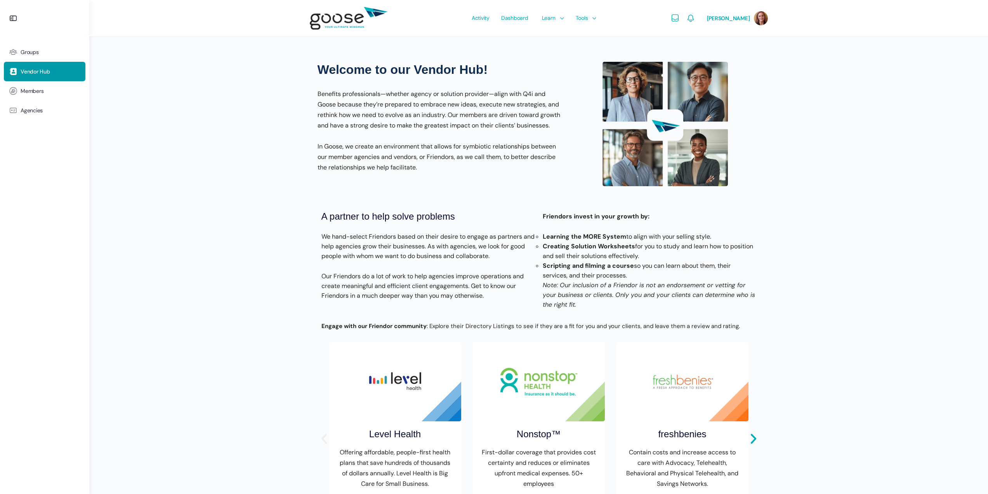
click at [325, 445] on icon "Previous slide" at bounding box center [324, 438] width 13 height 13
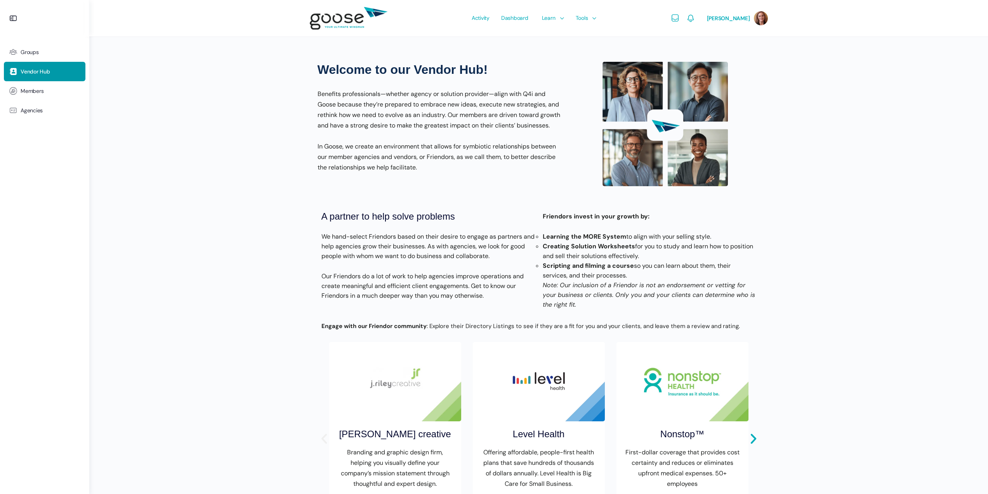
click at [325, 445] on icon "Previous slide" at bounding box center [324, 438] width 13 height 13
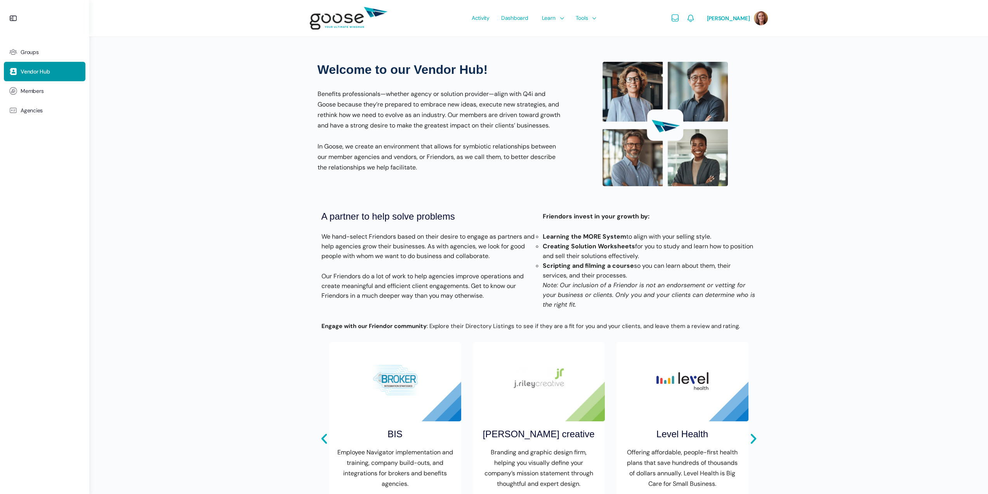
click at [416, 416] on img "6 / 8" at bounding box center [395, 381] width 132 height 79
click at [424, 463] on p "Employee Navigator implementation and training, company build-outs, and integra…" at bounding box center [395, 468] width 117 height 42
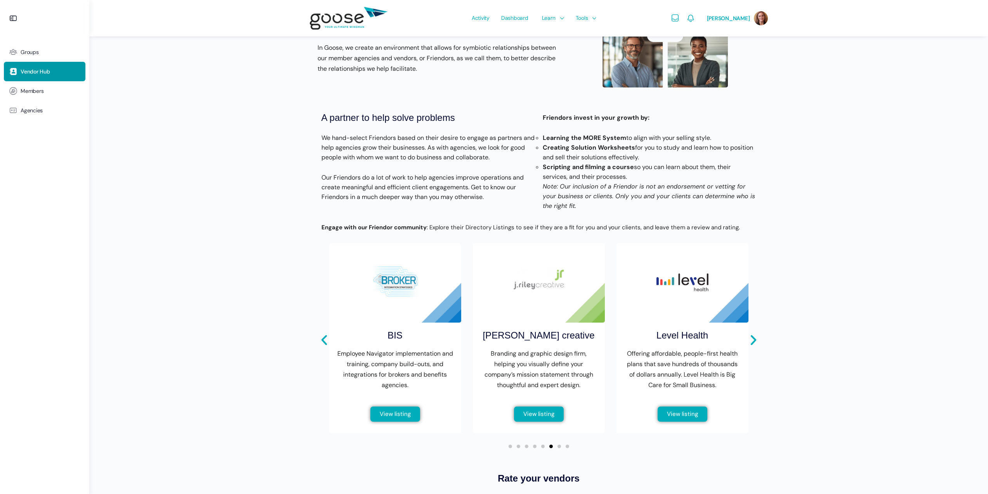
scroll to position [117, 0]
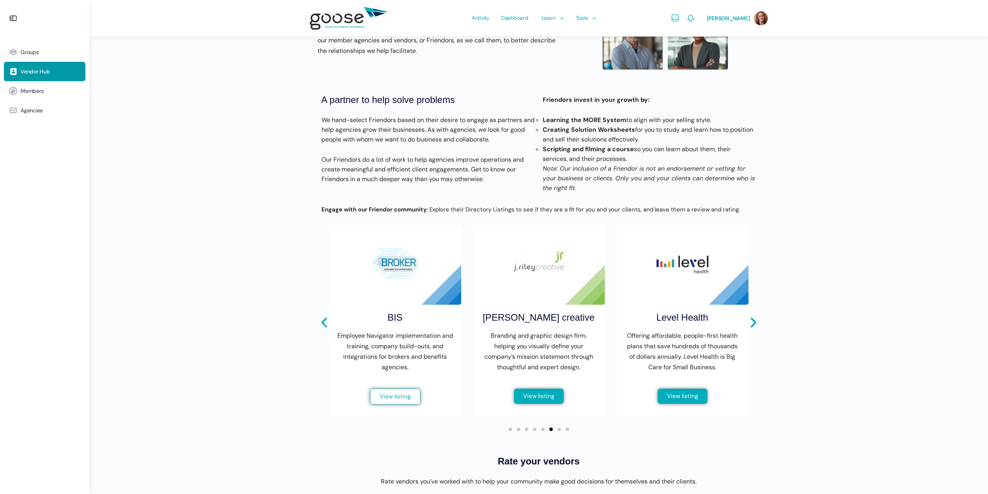
click at [389, 399] on span "View listing" at bounding box center [395, 396] width 31 height 6
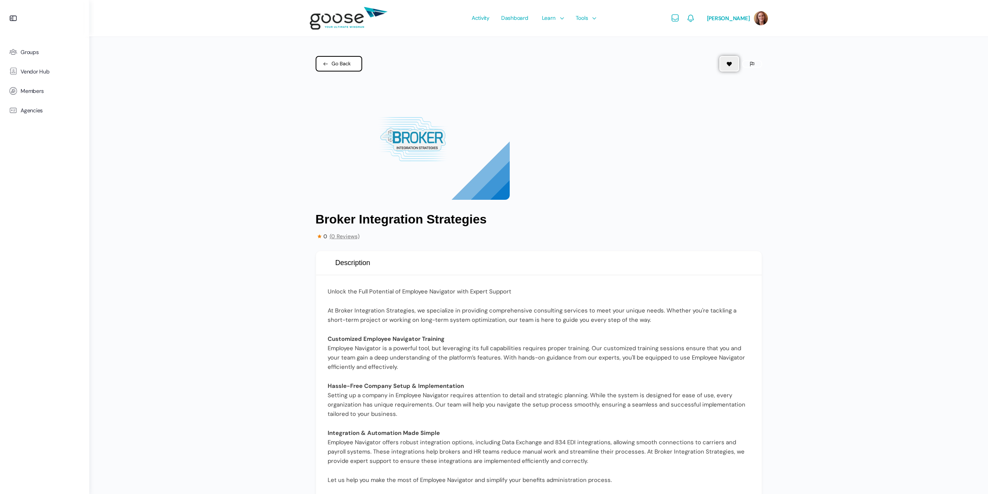
click at [351, 63] on link "Go Back" at bounding box center [339, 64] width 47 height 16
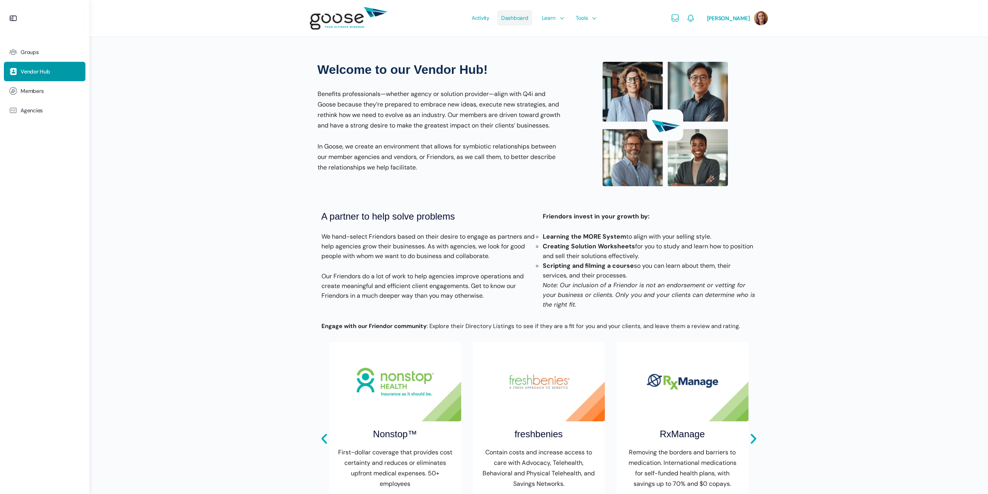
click at [506, 18] on span "Dashboard" at bounding box center [514, 18] width 27 height 37
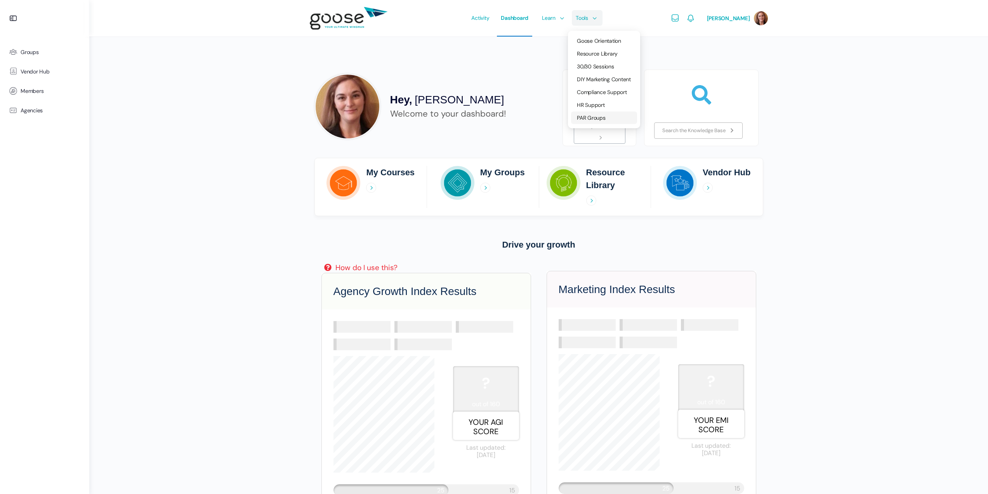
click at [594, 118] on span "PAR Groups" at bounding box center [591, 117] width 29 height 7
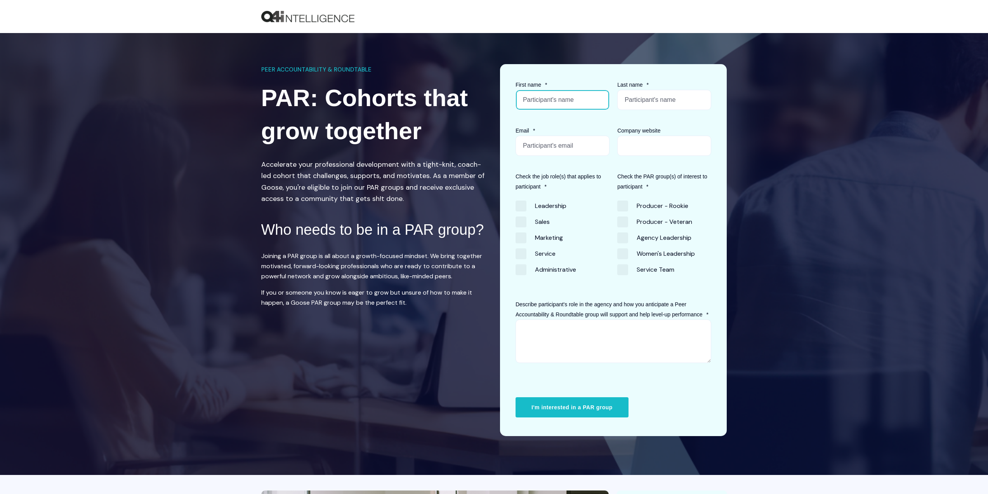
click at [545, 100] on input "First name *" at bounding box center [563, 100] width 94 height 20
type input "Wendy"
type input "Browning"
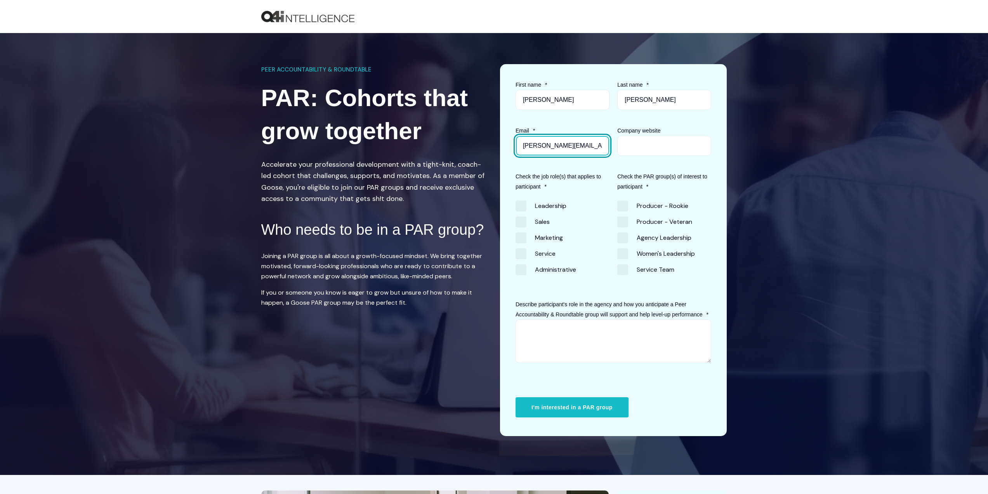
type input "wendy@joybenefits.com"
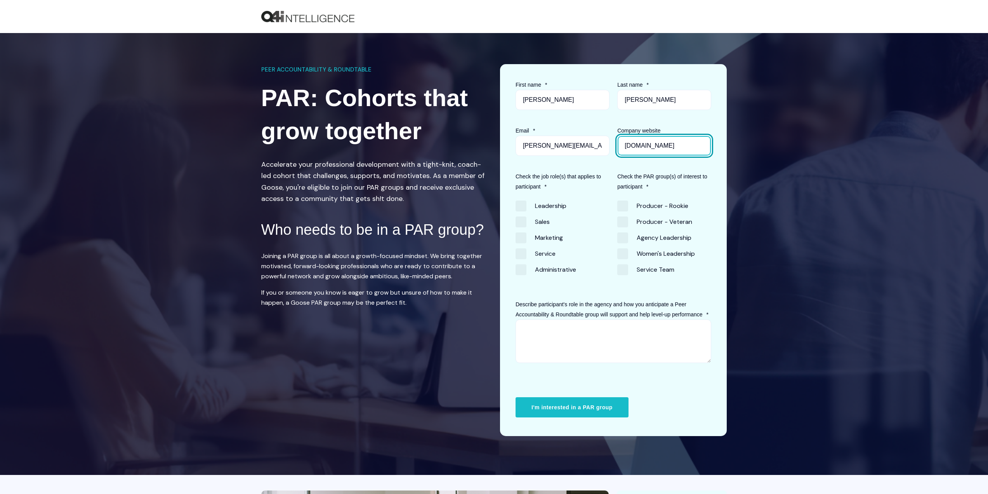
type input "joybenefits.com"
click at [624, 268] on span "Service Team" at bounding box center [646, 269] width 57 height 10
checkbox input "true"
click at [624, 250] on span "Women's Leadership" at bounding box center [657, 253] width 78 height 10
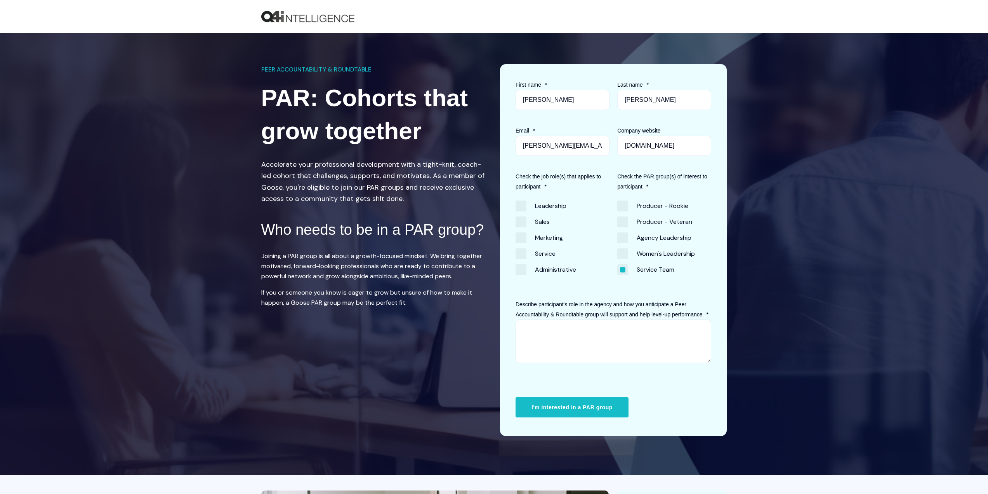
checkbox input "true"
click at [626, 238] on span "Agency Leadership" at bounding box center [655, 237] width 74 height 10
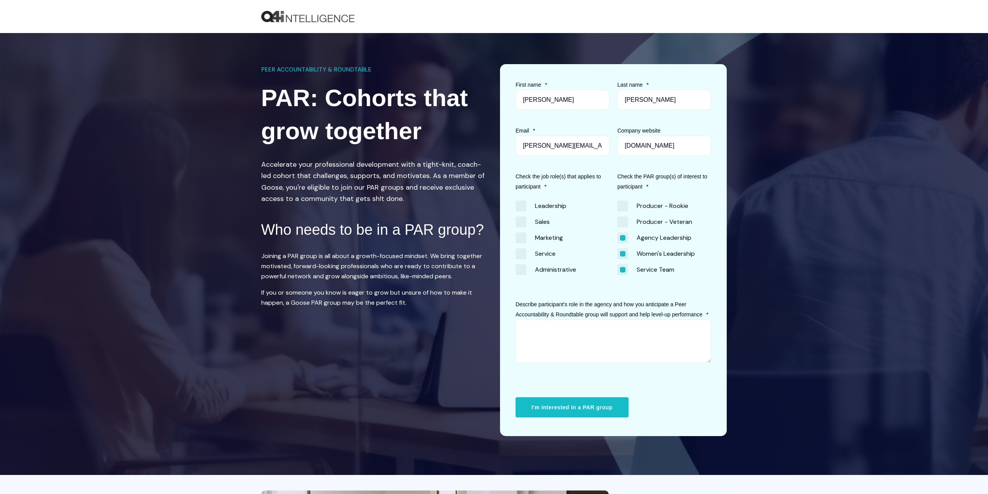
checkbox input "false"
click at [622, 252] on span "Women's Leadership" at bounding box center [657, 253] width 78 height 10
checkbox input "false"
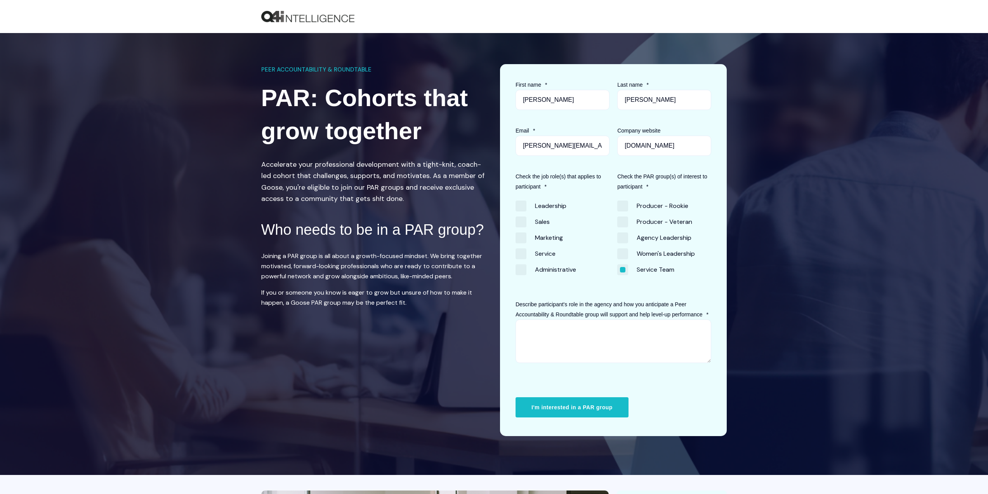
click at [543, 253] on span "Service" at bounding box center [536, 253] width 40 height 10
checkbox input "true"
click at [543, 267] on span "Administrative" at bounding box center [546, 269] width 61 height 10
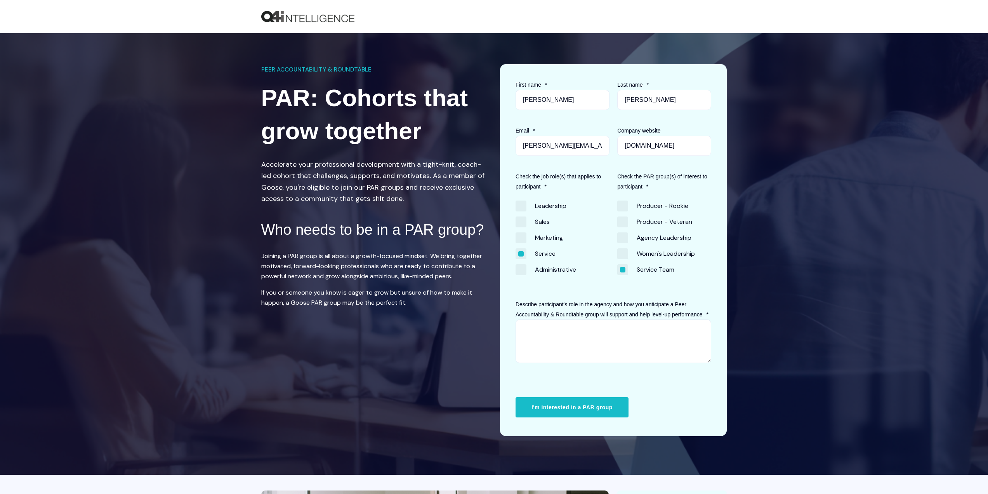
checkbox input "true"
click at [580, 337] on textarea "Describe participant's role in the agency and how you anticipate a Peer Account…" at bounding box center [614, 341] width 196 height 44
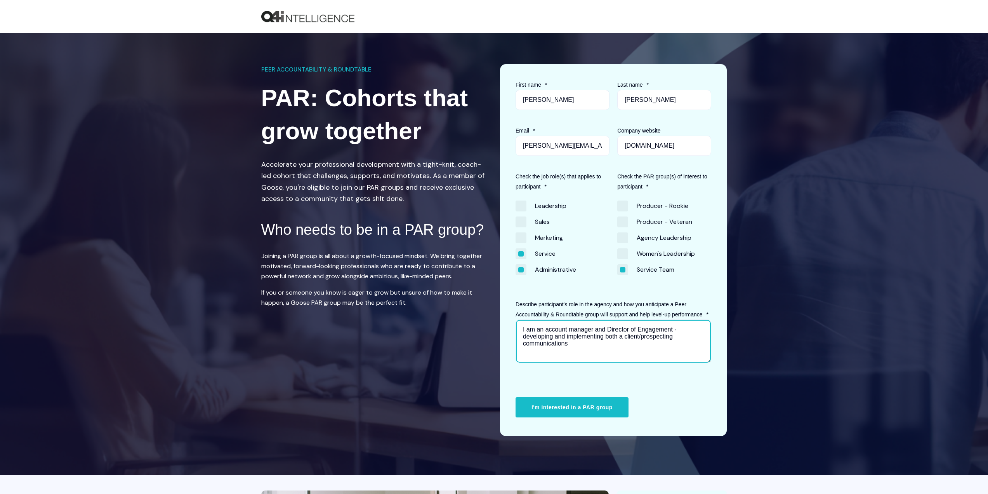
click at [682, 336] on textarea "I am an account manager and Director of Engagement - developing and implementin…" at bounding box center [614, 341] width 196 height 44
click at [616, 345] on textarea "I am an account manager and Director of Engagement - developing and implementin…" at bounding box center [614, 341] width 196 height 44
type textarea "I am an account manager and Director of Engagement - developing and implementin…"
click at [523, 239] on span "Marketing" at bounding box center [539, 237] width 47 height 10
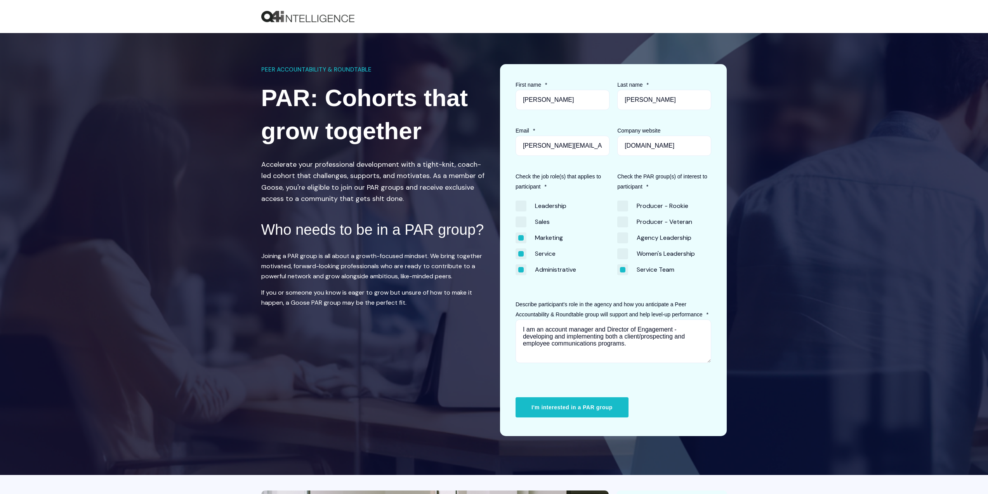
checkbox input "true"
click at [627, 344] on textarea "I am an account manager and Director of Engagement - developing and implementin…" at bounding box center [614, 341] width 196 height 44
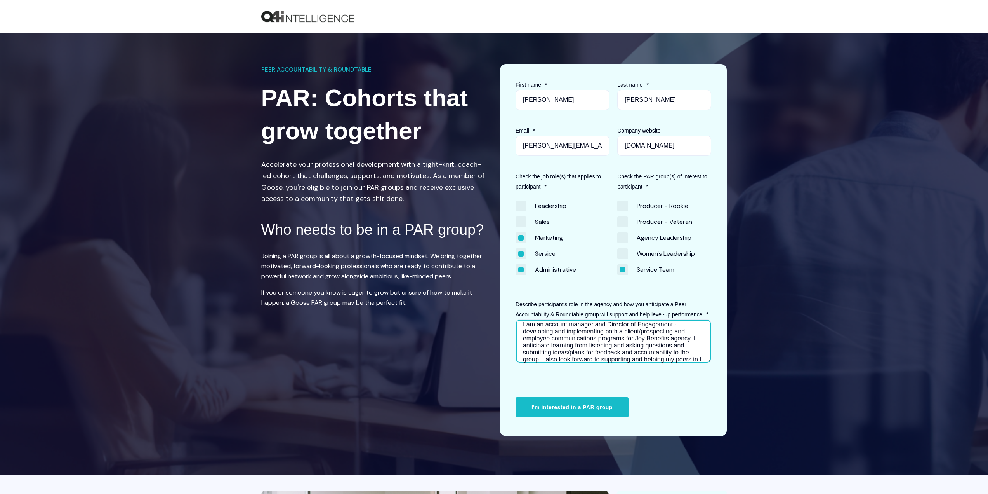
scroll to position [12, 0]
type textarea "I am an account manager and Director of Engagement - developing and implementin…"
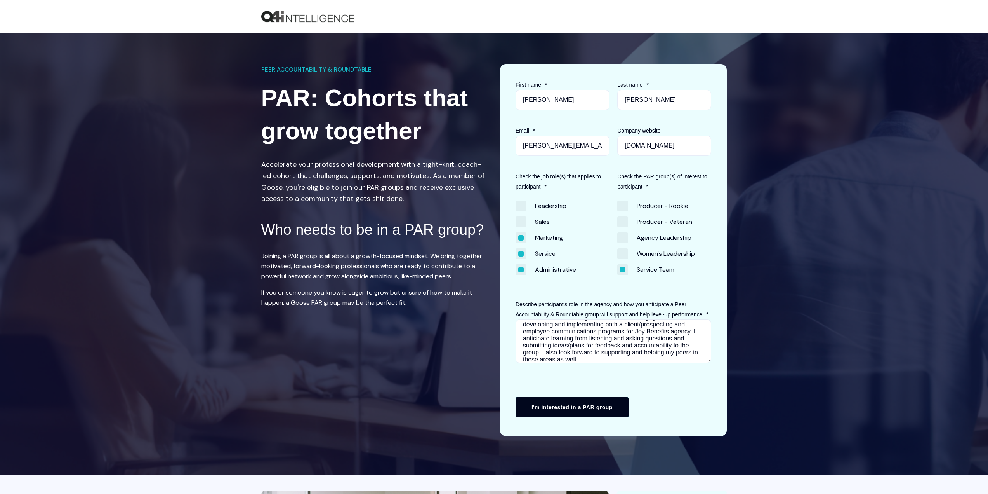
click at [591, 408] on input "I'm interested in a PAR group" at bounding box center [572, 407] width 113 height 20
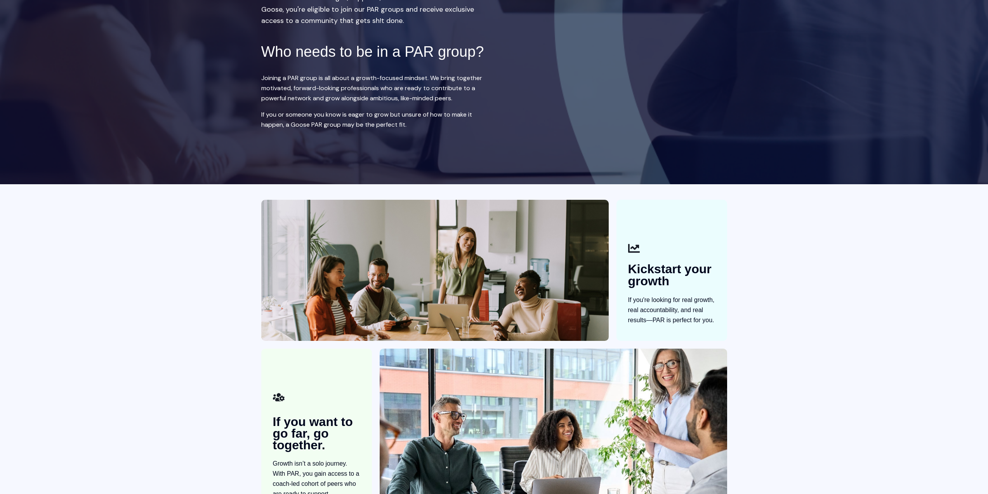
scroll to position [0, 0]
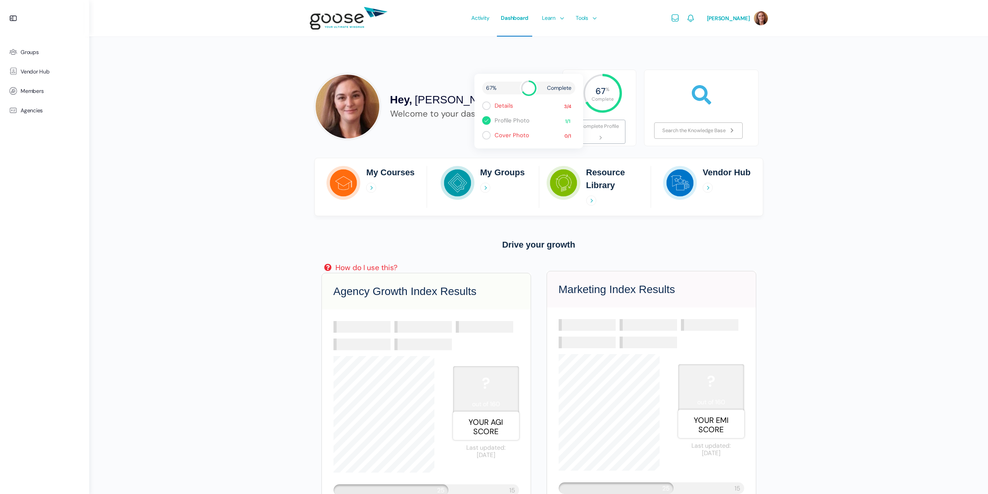
click at [537, 64] on ul "Courses Map Your Growth Marketing Hub Sales Hub Service Hub Leadership Hub" at bounding box center [570, 73] width 72 height 77
click at [444, 98] on span "[PERSON_NAME]" at bounding box center [459, 100] width 89 height 12
click at [596, 77] on span "DIY Marketing Content" at bounding box center [604, 79] width 54 height 7
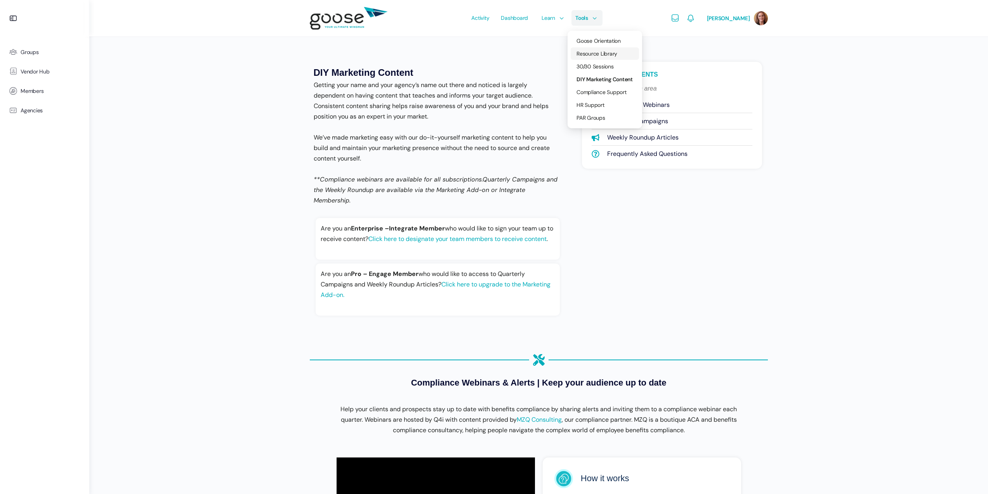
click at [593, 56] on span "Resource Library" at bounding box center [597, 53] width 41 height 7
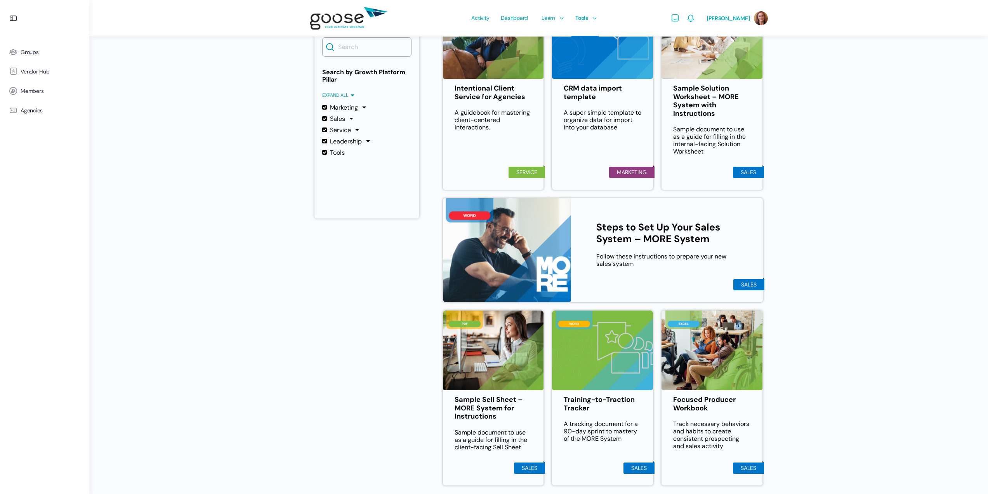
scroll to position [194, 0]
click at [325, 117] on label "Sales" at bounding box center [333, 118] width 23 height 7
click at [0, 0] on input "Sales" at bounding box center [0, 0] width 0 height 0
click at [324, 129] on label "Service" at bounding box center [336, 129] width 29 height 7
click at [0, 0] on input "Service" at bounding box center [0, 0] width 0 height 0
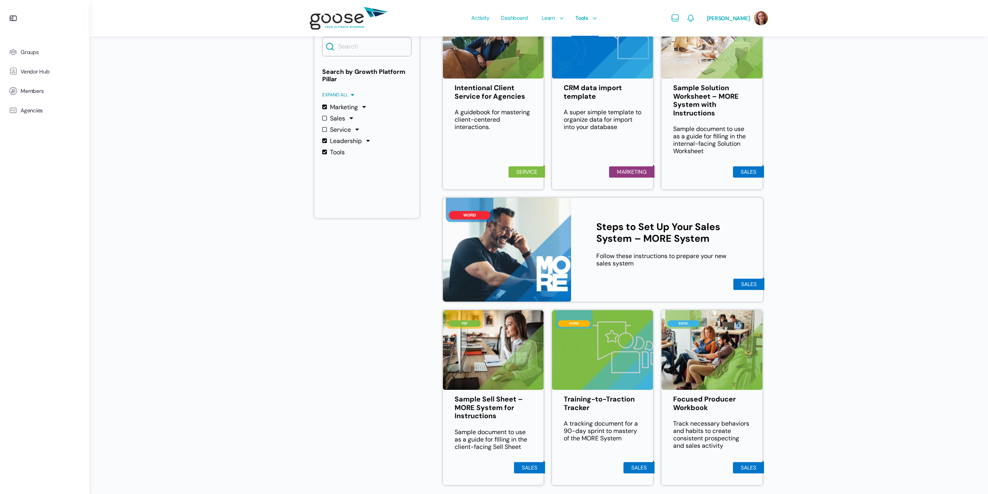
click at [325, 143] on label "Leadership" at bounding box center [342, 140] width 40 height 7
click at [0, 0] on input "Leadership" at bounding box center [0, 0] width 0 height 0
click at [325, 151] on label "Tools" at bounding box center [333, 151] width 23 height 7
click at [0, 0] on input "Tools" at bounding box center [0, 0] width 0 height 0
click at [366, 108] on div at bounding box center [364, 106] width 7 height 7
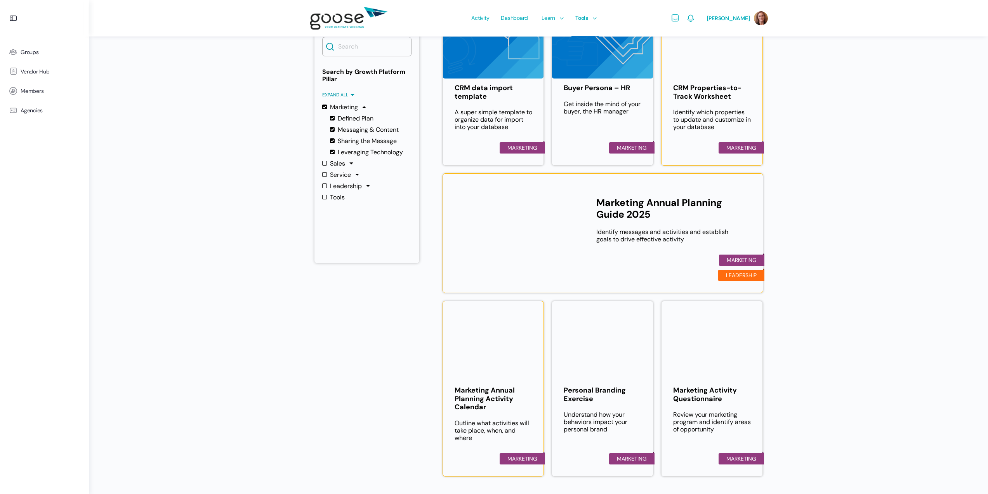
scroll to position [223, 0]
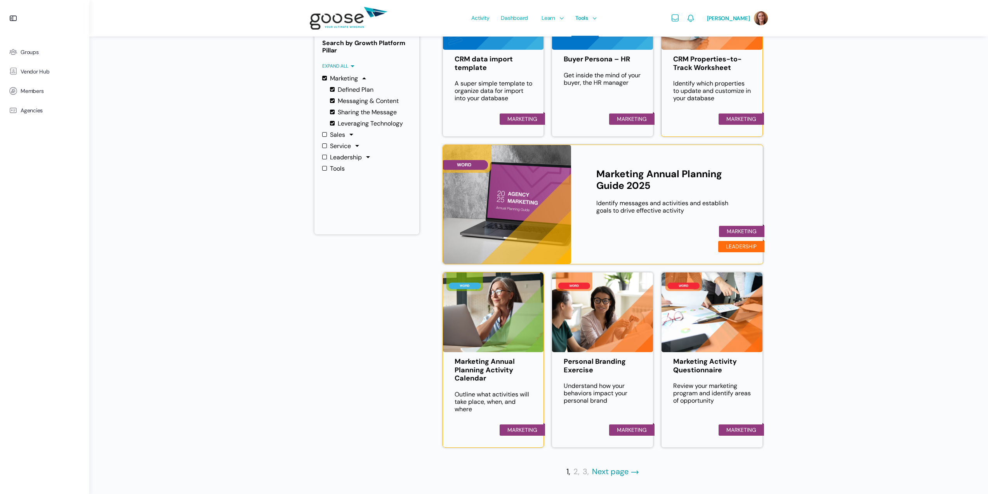
click at [604, 472] on link "Next page" at bounding box center [615, 471] width 47 height 9
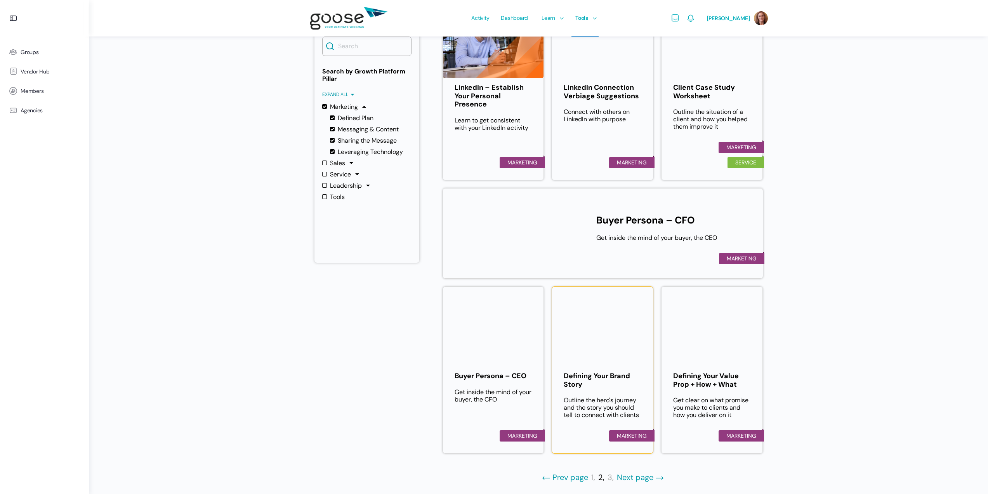
scroll to position [200, 0]
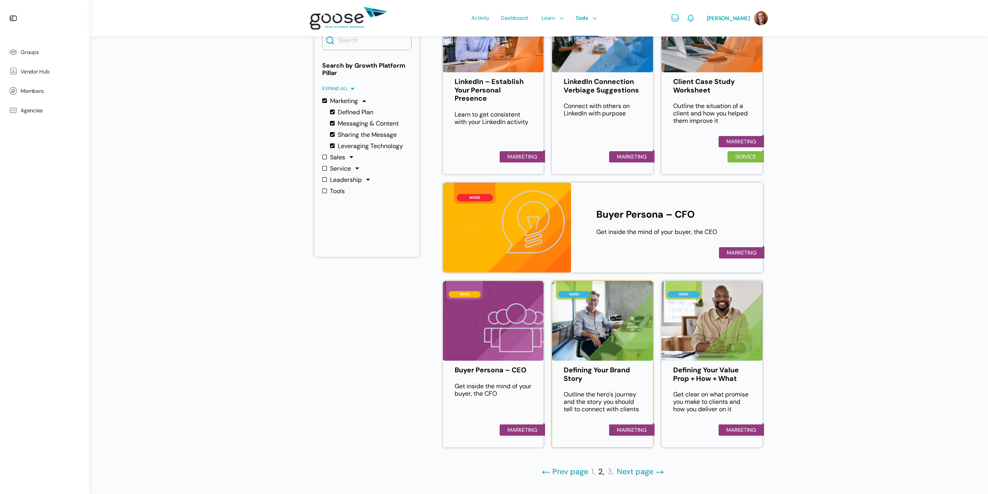
click at [639, 471] on link "Next page" at bounding box center [640, 471] width 47 height 9
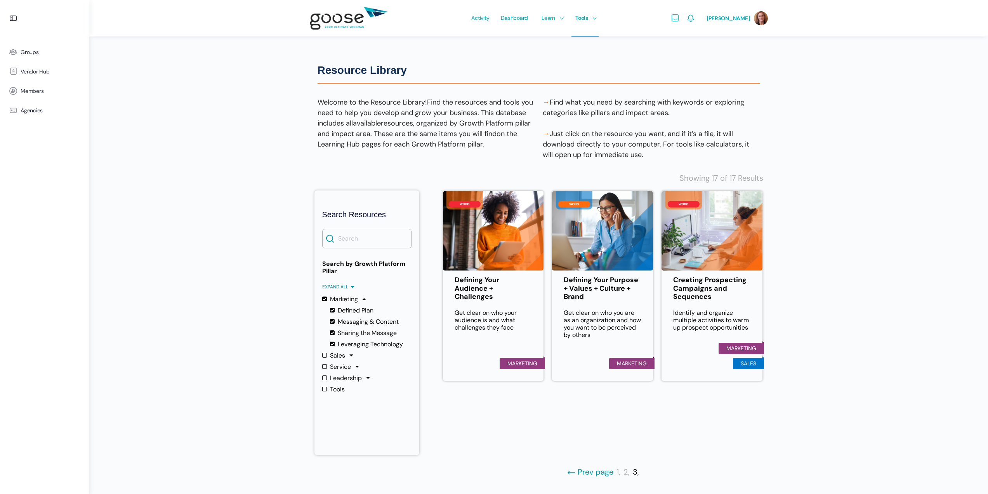
scroll to position [3, 0]
click at [592, 242] on img at bounding box center [602, 230] width 101 height 80
drag, startPoint x: 700, startPoint y: 124, endPoint x: 703, endPoint y: 118, distance: 6.8
click at [700, 124] on span "Log Out" at bounding box center [696, 125] width 17 height 7
